Goal: Information Seeking & Learning: Learn about a topic

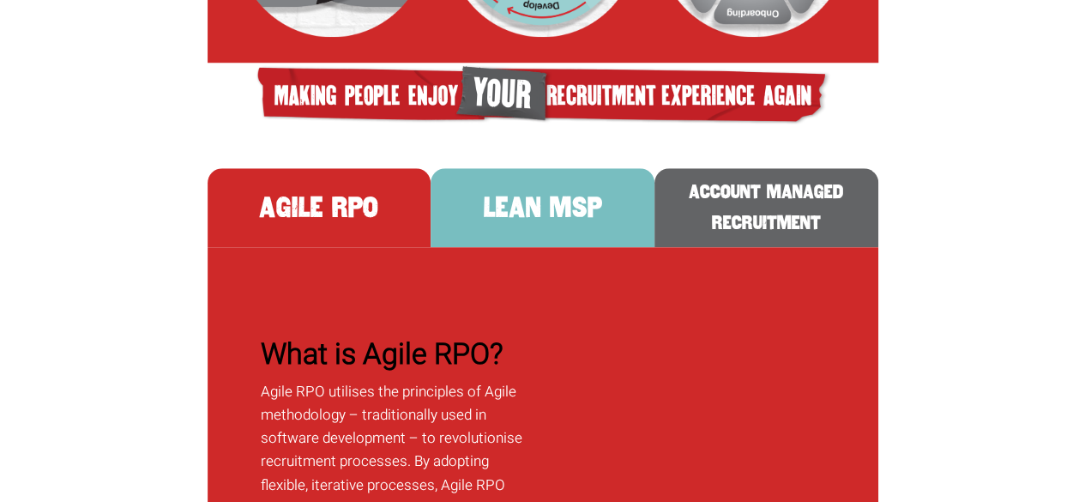
scroll to position [431, 0]
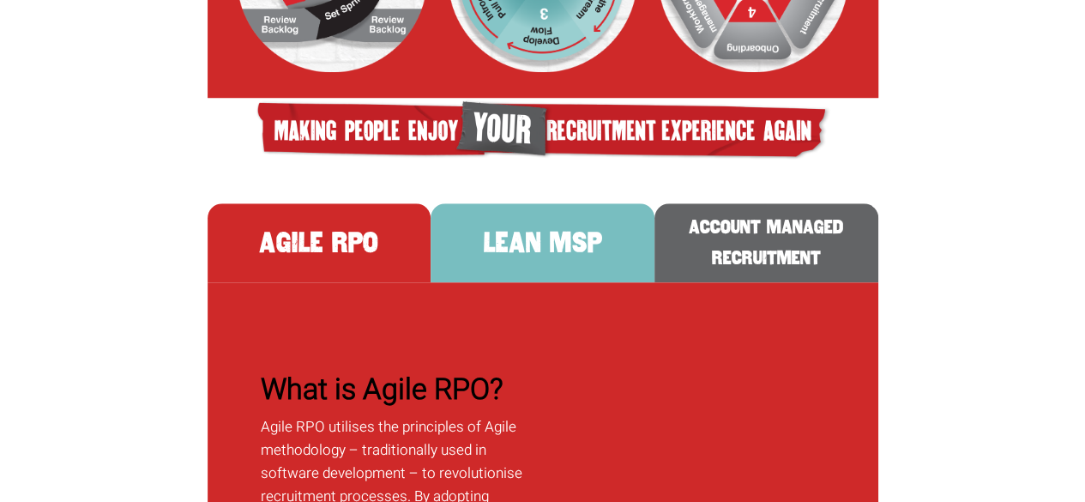
scroll to position [362, 0]
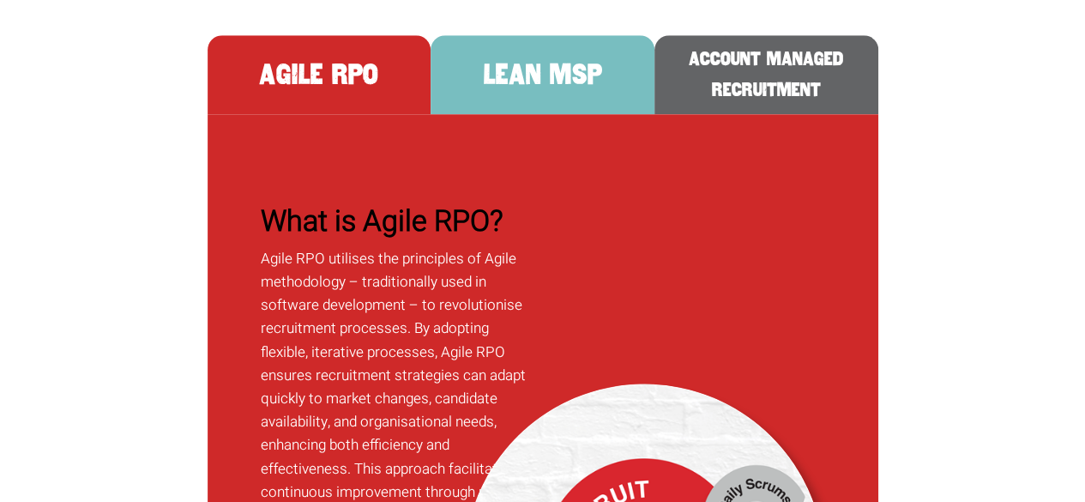
click at [761, 97] on button "ACCOUNT MANAGED RECRUITMENT" at bounding box center [767, 74] width 224 height 79
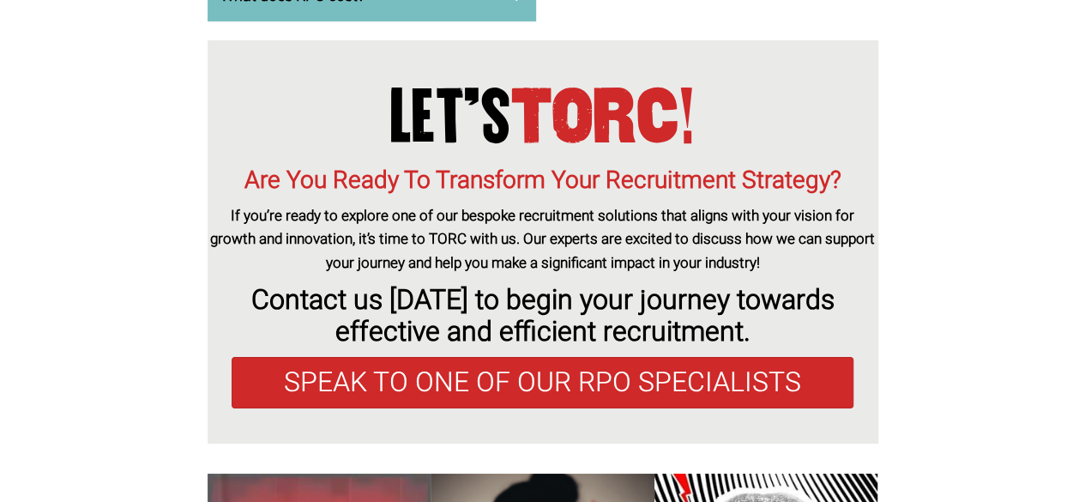
scroll to position [6231, 0]
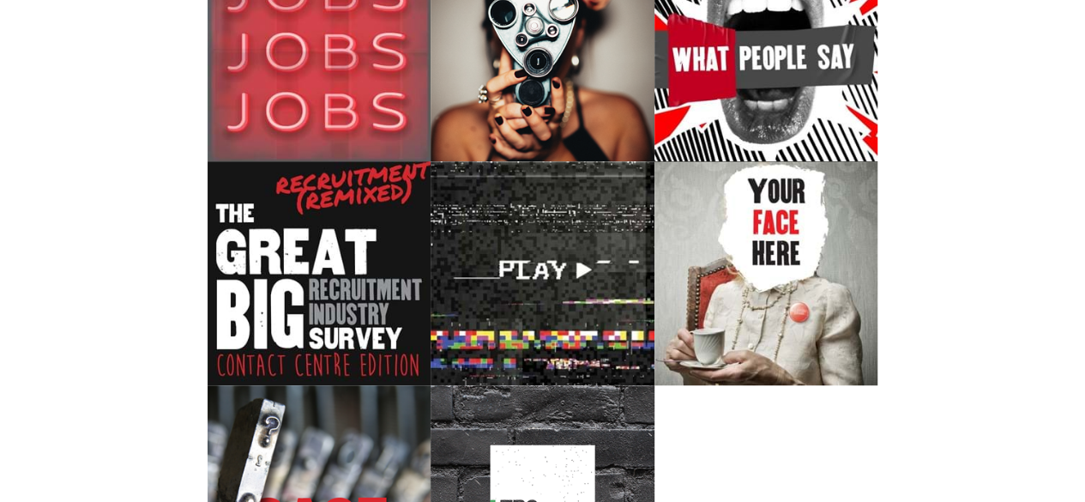
scroll to position [6937, 0]
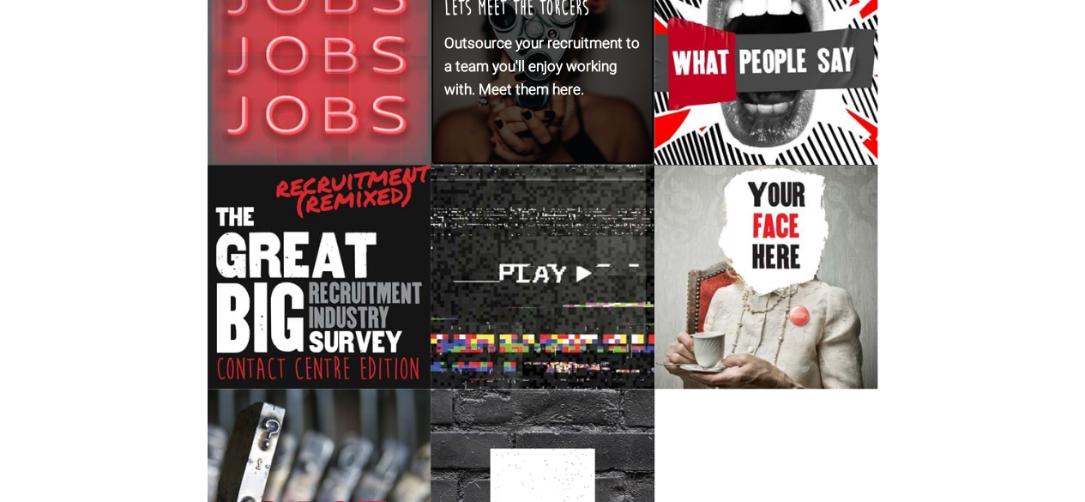
click at [542, 85] on p "Outsource your recruitment to a team you'll enjoy working with. Meet them here." at bounding box center [542, 67] width 196 height 70
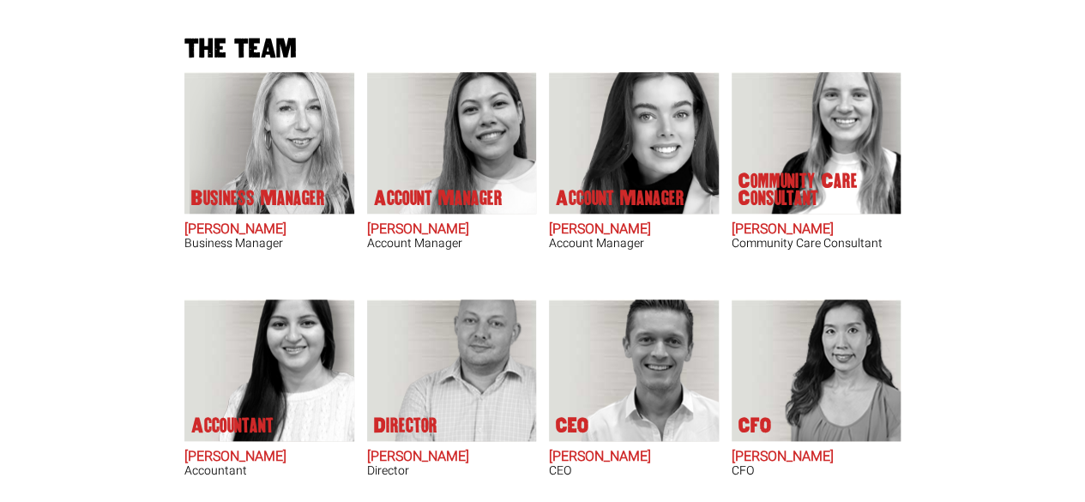
scroll to position [713, 0]
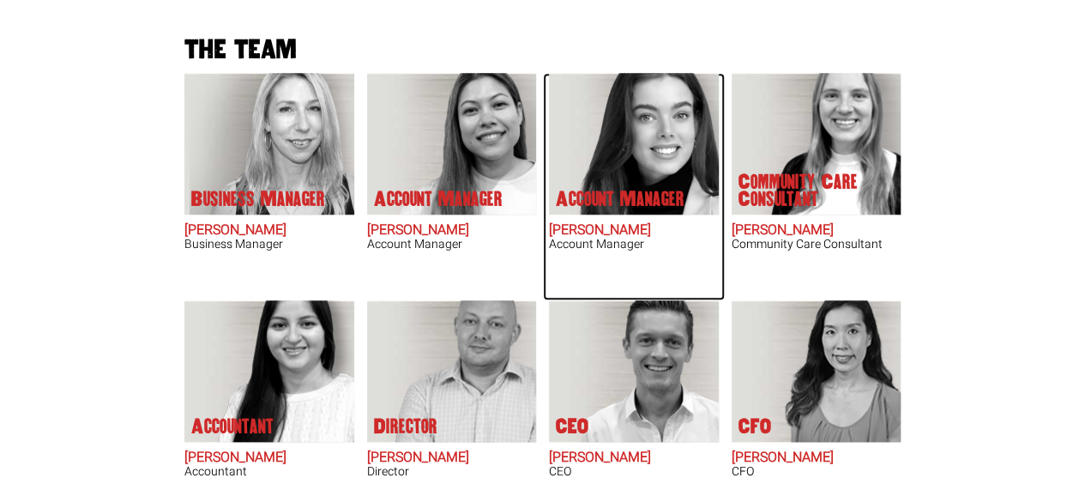
click at [647, 167] on img at bounding box center [636, 144] width 165 height 142
